Goal: Find specific page/section: Find specific page/section

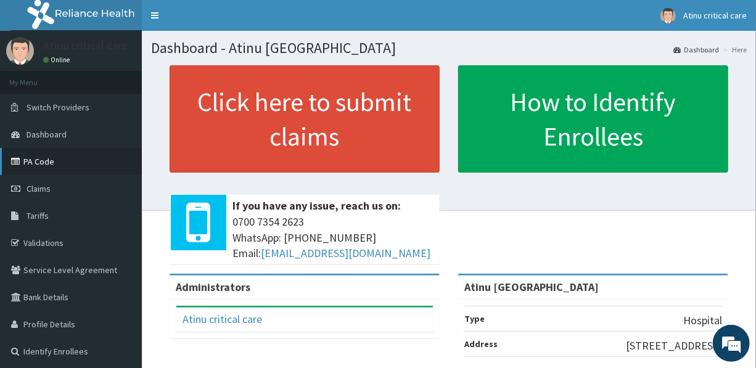
click at [49, 160] on link "PA Code" at bounding box center [71, 161] width 142 height 27
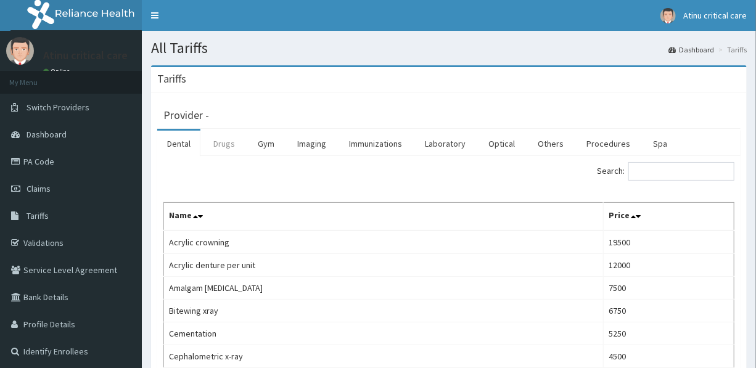
click at [226, 144] on link "Drugs" at bounding box center [224, 144] width 41 height 26
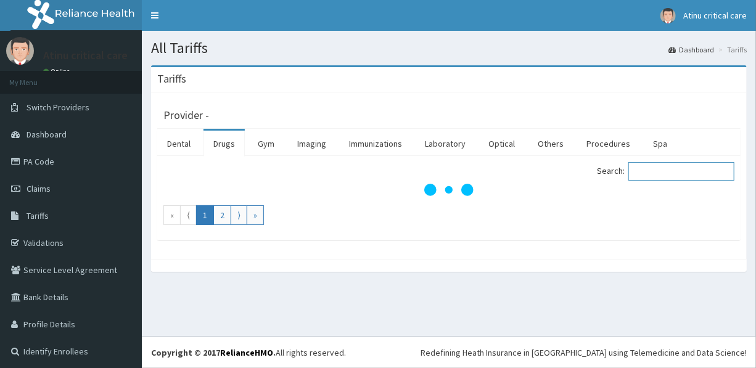
click at [699, 175] on input "Search:" at bounding box center [681, 171] width 106 height 19
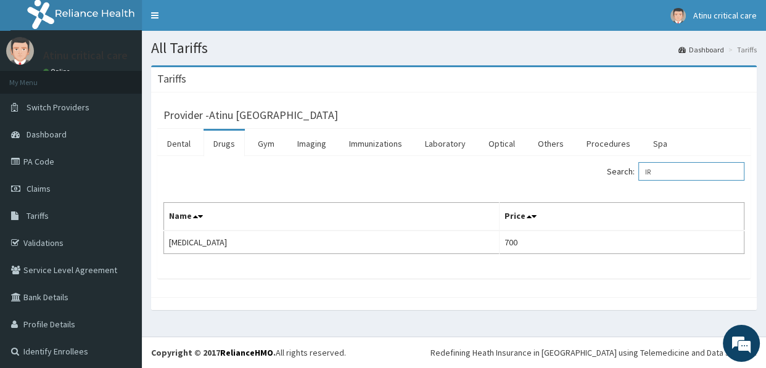
type input "I"
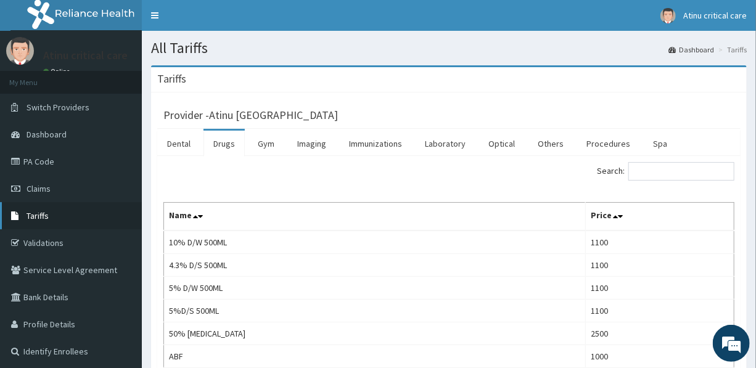
click at [51, 219] on link "Tariffs" at bounding box center [71, 215] width 142 height 27
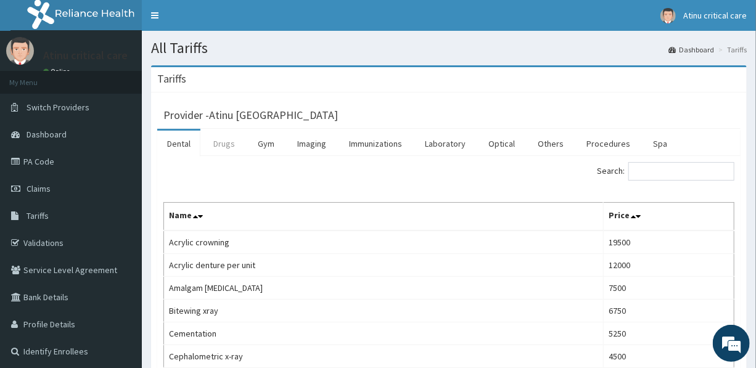
click at [228, 144] on link "Drugs" at bounding box center [224, 144] width 41 height 26
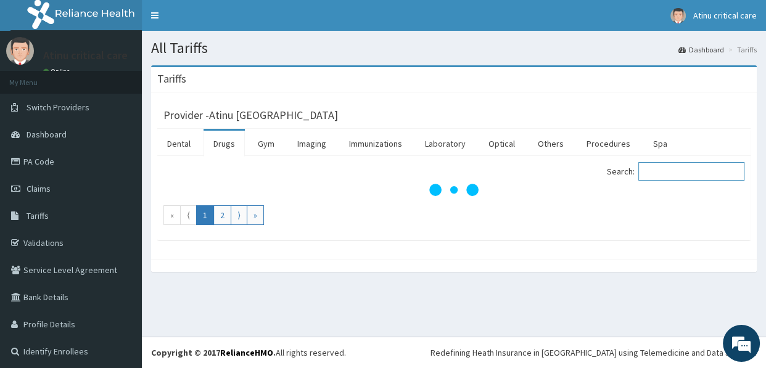
click at [667, 173] on input "Search:" at bounding box center [691, 171] width 106 height 19
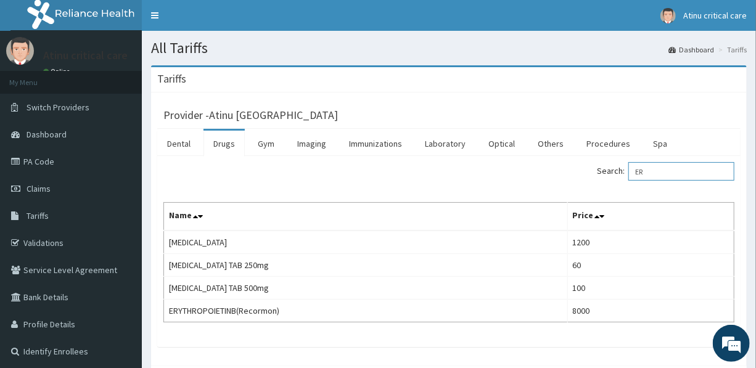
type input "E"
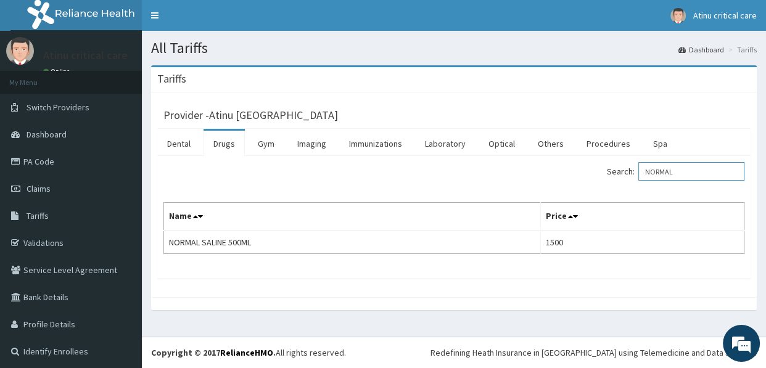
type input "NORMAL"
click at [62, 167] on link "PA Code" at bounding box center [71, 161] width 142 height 27
